Goal: Task Accomplishment & Management: Manage account settings

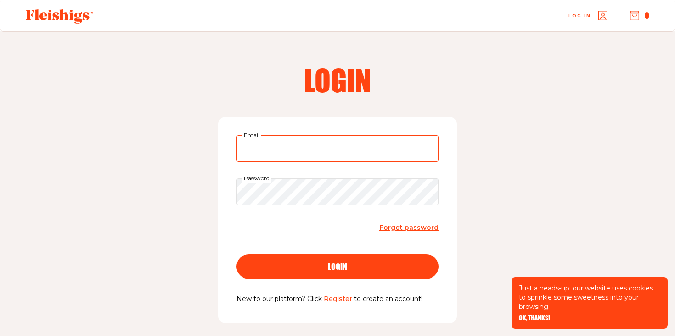
click at [280, 152] on input "Email" at bounding box center [337, 148] width 202 height 27
type input "[EMAIL_ADDRESS][DOMAIN_NAME]"
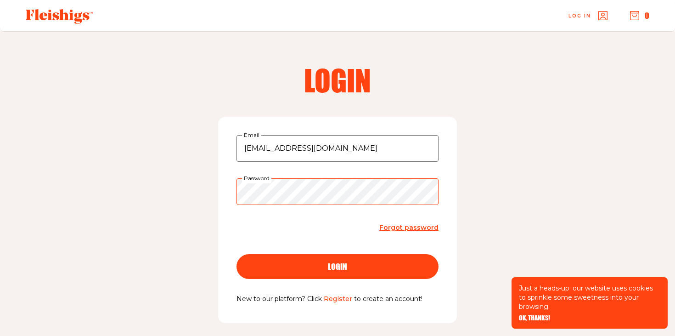
click at [236, 254] on button "login" at bounding box center [337, 266] width 202 height 25
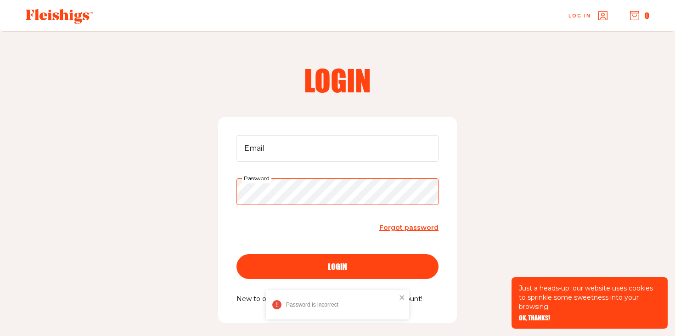
click at [236, 254] on button "login" at bounding box center [337, 266] width 202 height 25
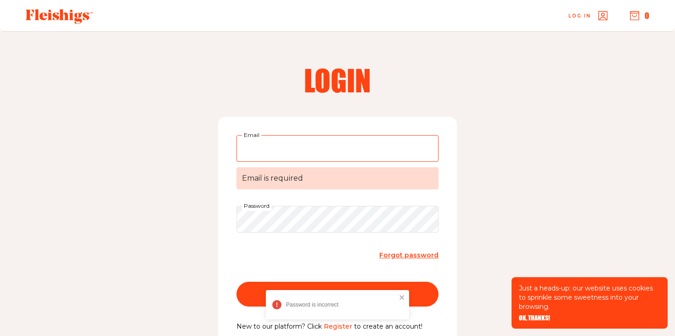
scroll to position [85, 0]
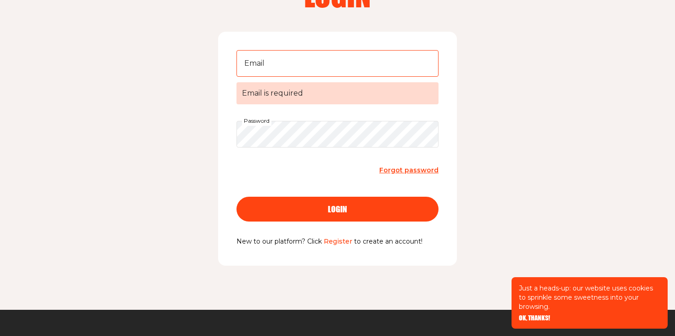
click at [403, 166] on span "Forgot password" at bounding box center [408, 170] width 59 height 8
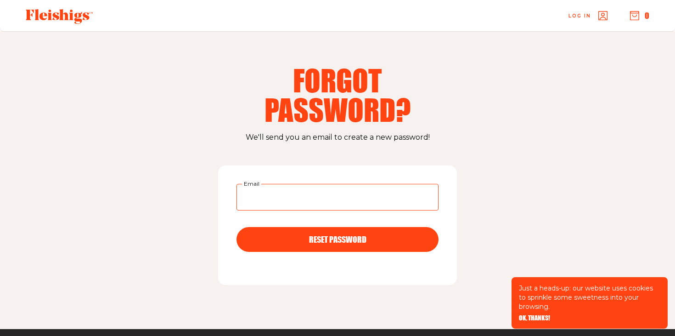
click at [327, 195] on input "Email" at bounding box center [337, 197] width 202 height 27
type input "[EMAIL_ADDRESS][DOMAIN_NAME]"
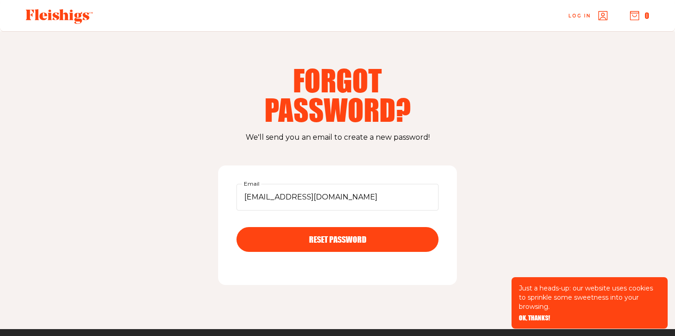
click at [313, 234] on button "RESET PASSWORD" at bounding box center [337, 239] width 202 height 25
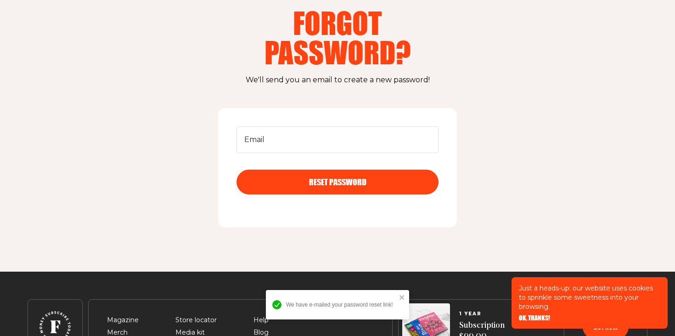
scroll to position [57, 0]
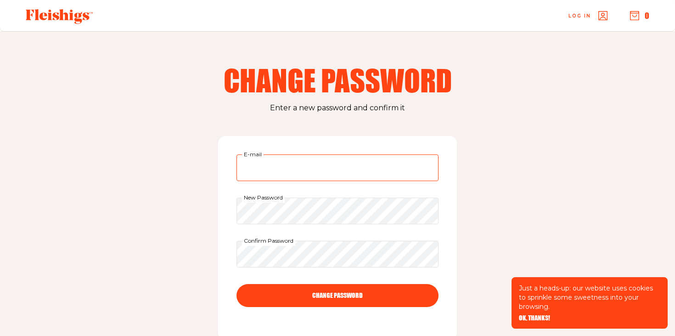
click at [312, 166] on input "E-mail" at bounding box center [337, 167] width 202 height 27
type input "[EMAIL_ADDRESS][DOMAIN_NAME]"
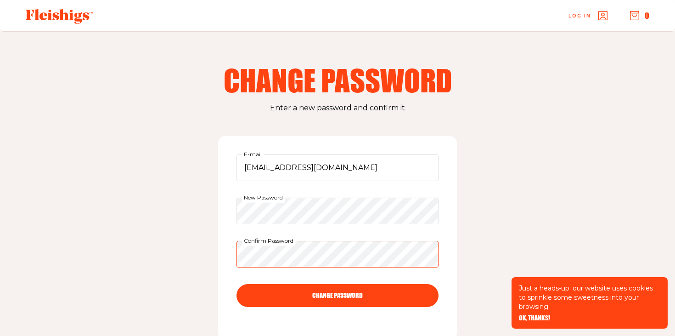
click at [236, 284] on button "CHANGE PASSWORD" at bounding box center [337, 295] width 202 height 23
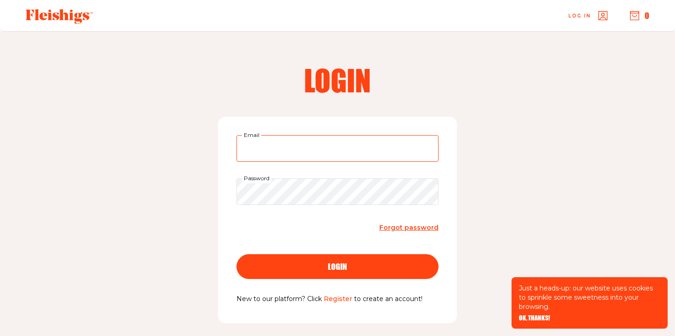
click at [306, 143] on input "Email" at bounding box center [337, 148] width 202 height 27
type input "[EMAIL_ADDRESS][DOMAIN_NAME]"
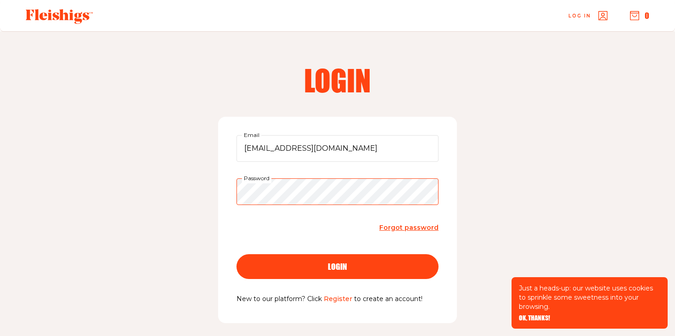
click at [236, 254] on button "login" at bounding box center [337, 266] width 202 height 25
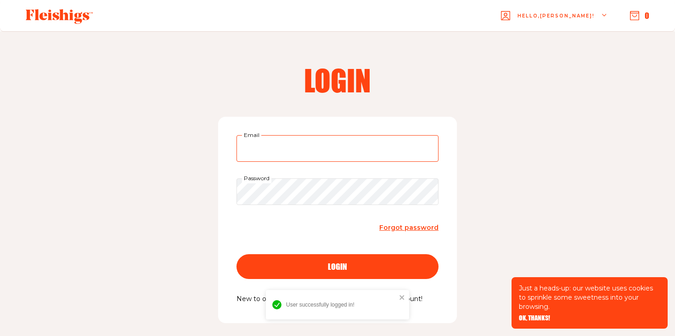
click at [297, 154] on input "Email" at bounding box center [337, 148] width 202 height 27
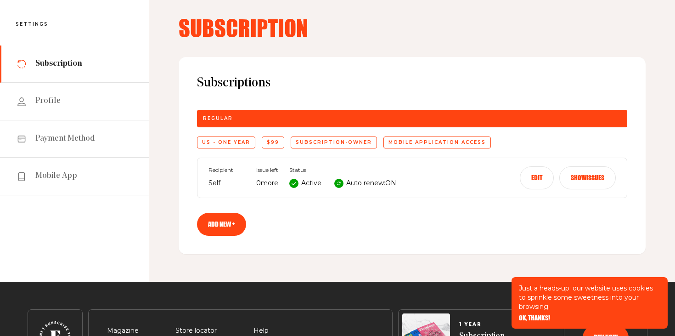
scroll to position [45, 0]
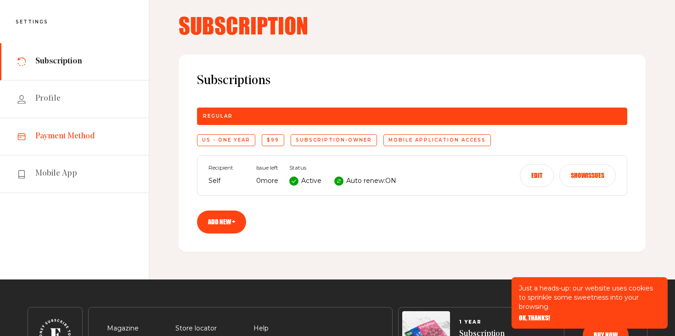
click at [80, 139] on span "Payment Method" at bounding box center [65, 136] width 60 height 11
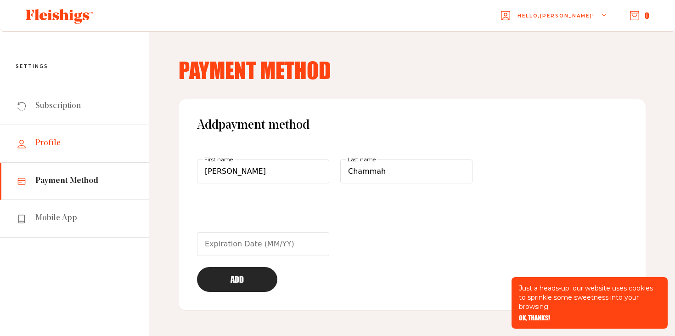
click at [62, 144] on link "Profile" at bounding box center [74, 143] width 149 height 37
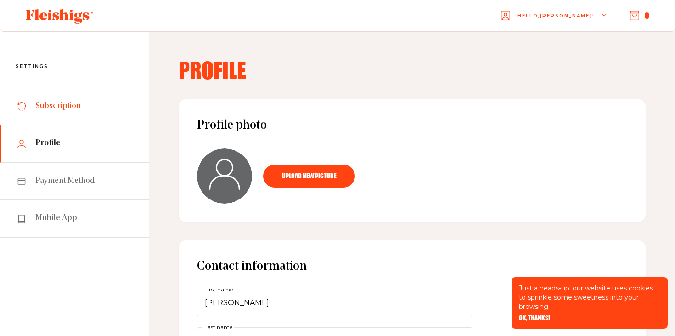
click at [59, 109] on span "Subscription" at bounding box center [57, 106] width 45 height 11
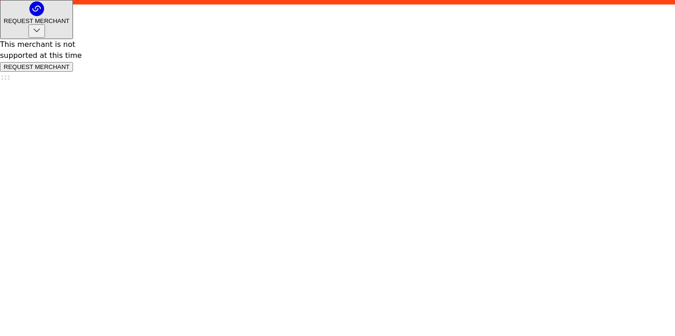
click at [59, 86] on html "/panel/subscription" at bounding box center [337, 43] width 675 height 86
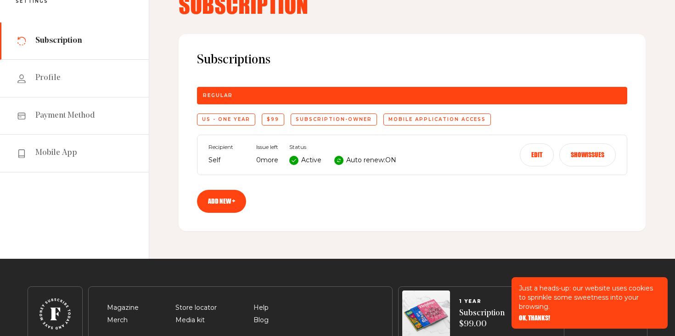
scroll to position [68, 0]
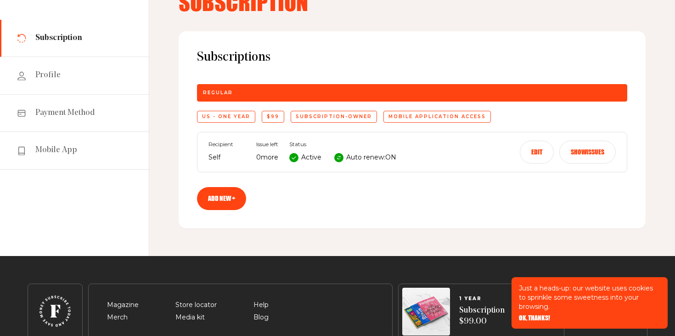
click at [537, 149] on button "Edit" at bounding box center [537, 151] width 34 height 23
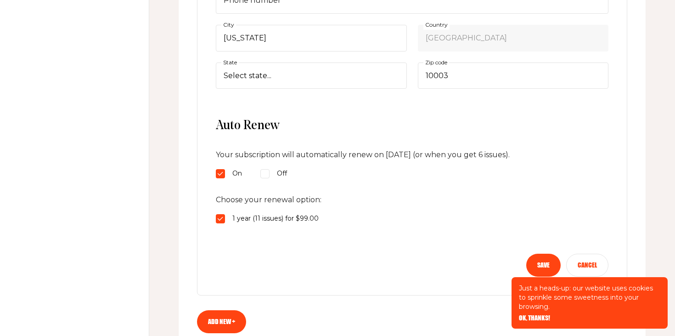
scroll to position [372, 0]
click at [268, 165] on div "Your subscription will automatically renew on April 09 2026 (or when you get 6 …" at bounding box center [412, 163] width 392 height 30
click at [268, 176] on input "Off" at bounding box center [264, 172] width 9 height 9
radio input "true"
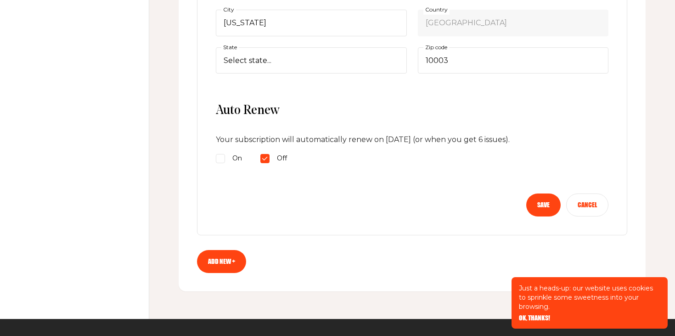
scroll to position [392, 0]
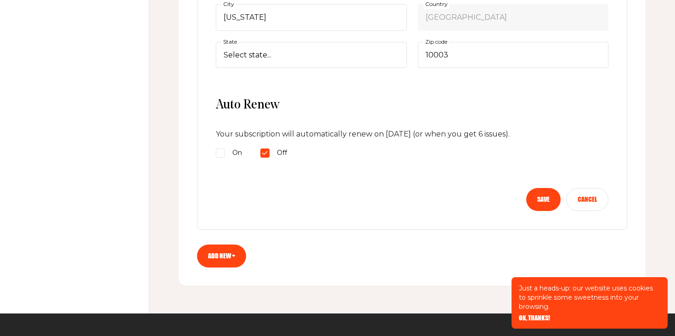
click at [541, 203] on button "Save" at bounding box center [543, 199] width 34 height 23
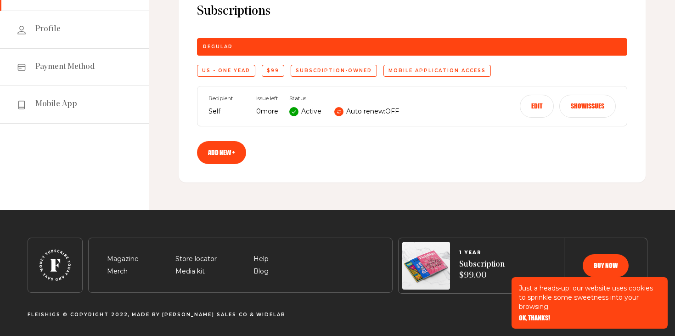
scroll to position [0, 0]
